Goal: Navigation & Orientation: Find specific page/section

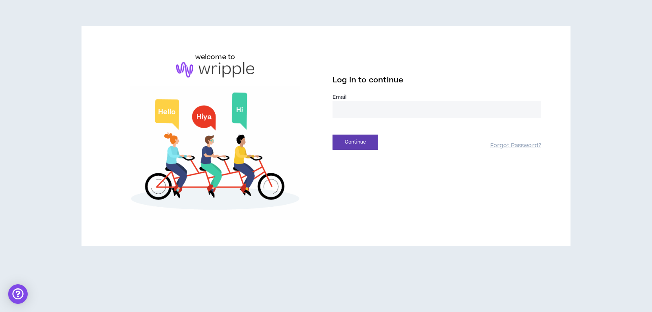
click at [366, 119] on div "Email *" at bounding box center [437, 108] width 209 height 31
click at [363, 115] on input "email" at bounding box center [437, 110] width 209 height 18
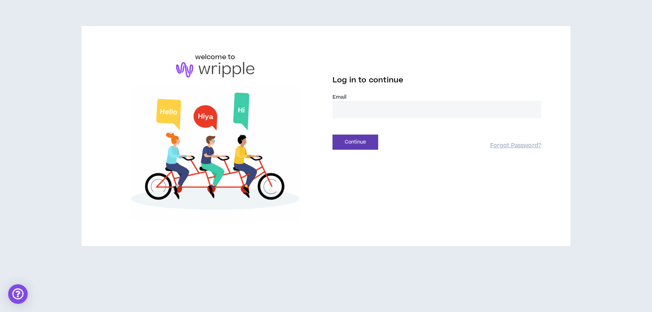
type input "**********"
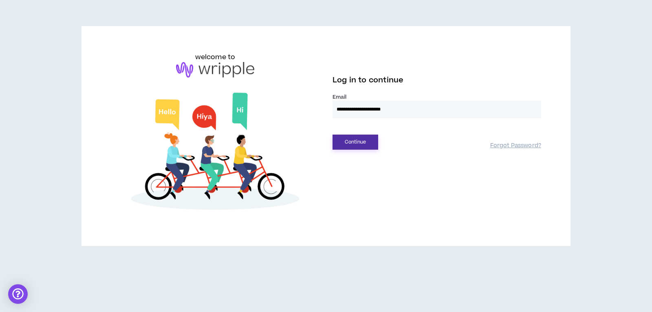
click at [350, 144] on button "Continue" at bounding box center [356, 142] width 46 height 15
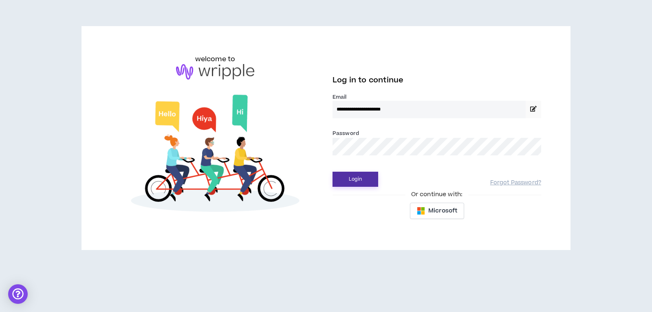
click at [360, 180] on button "Login" at bounding box center [356, 179] width 46 height 15
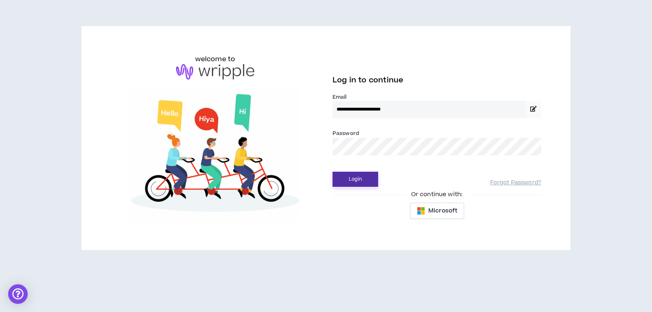
click at [358, 180] on button "Login" at bounding box center [356, 179] width 46 height 15
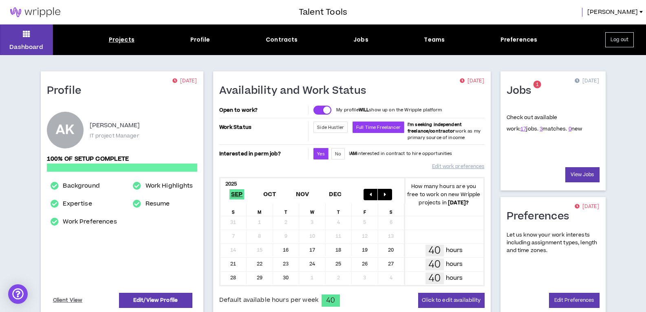
click at [114, 38] on div "Projects" at bounding box center [122, 39] width 26 height 9
